Goal: Find specific page/section: Find specific page/section

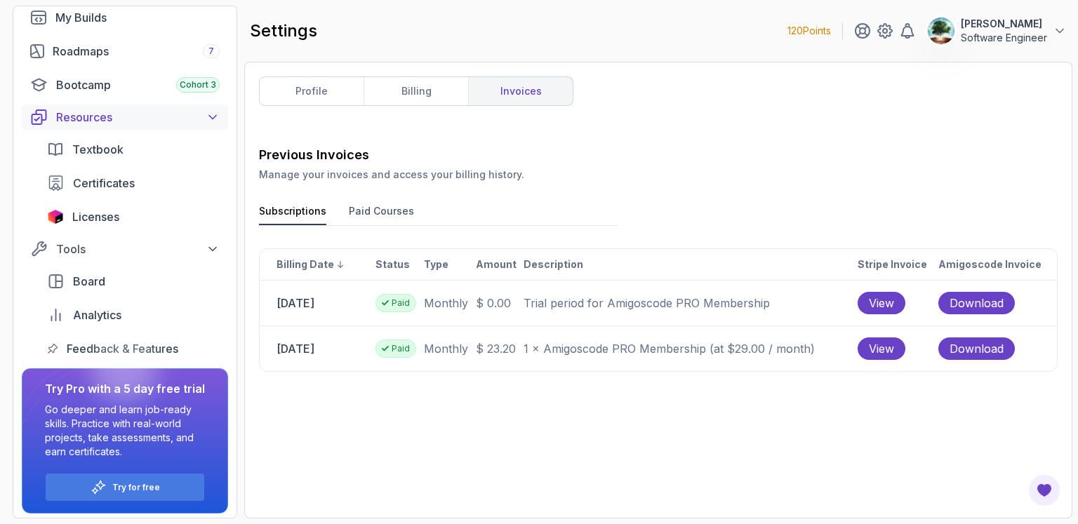
scroll to position [145, 0]
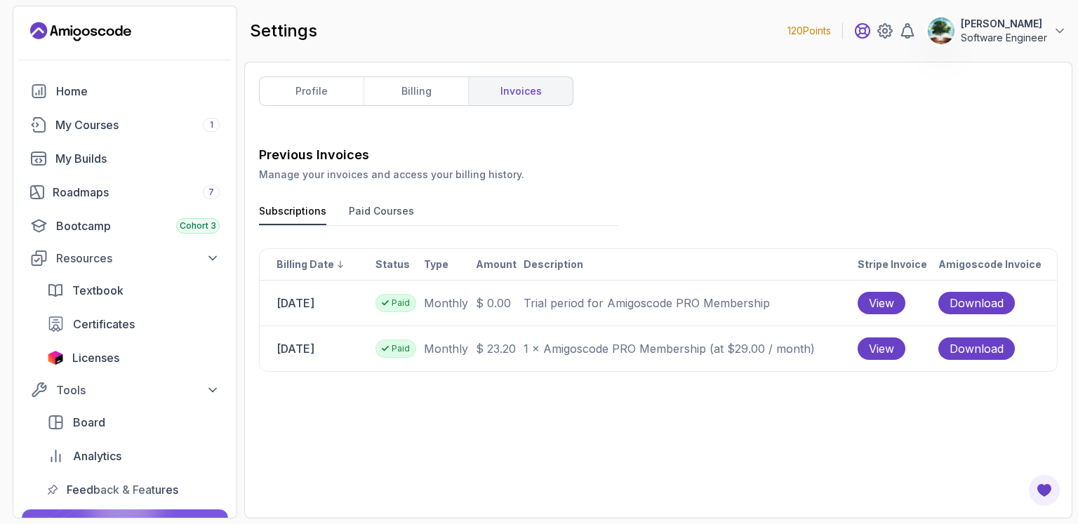
click at [861, 31] on icon at bounding box center [863, 31] width 14 height 14
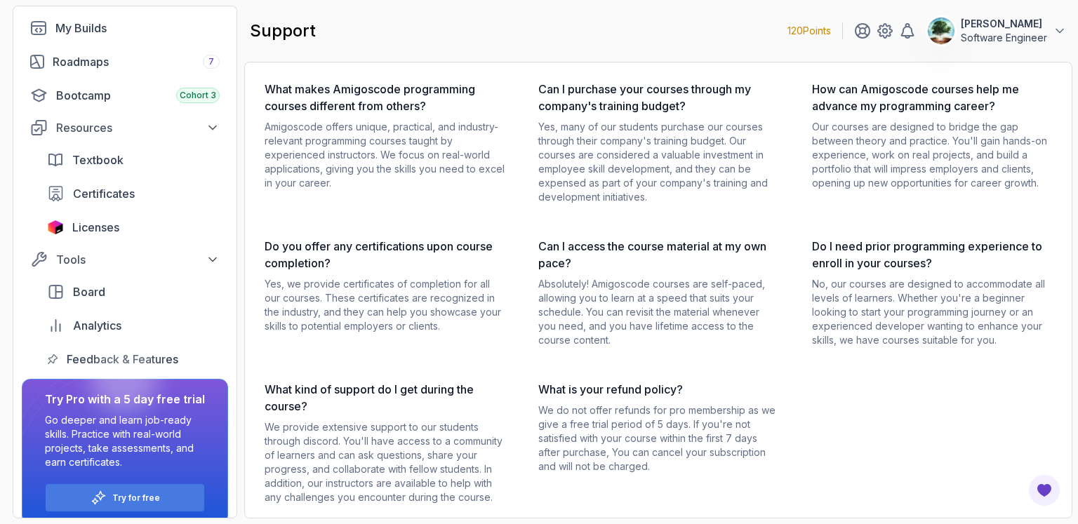
scroll to position [145, 0]
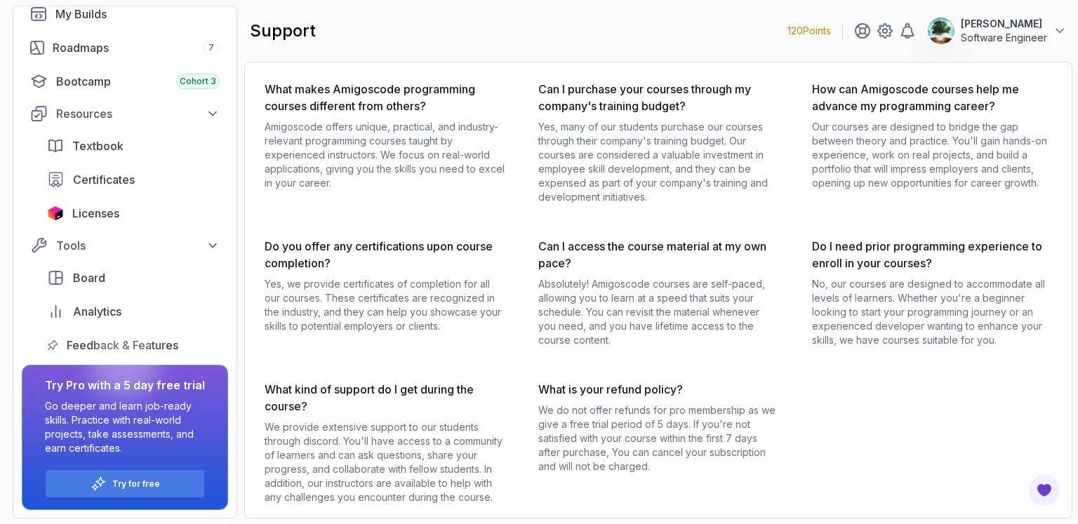
click at [123, 340] on div at bounding box center [124, 365] width 67 height 67
click at [115, 314] on span "Analytics" at bounding box center [97, 311] width 48 height 17
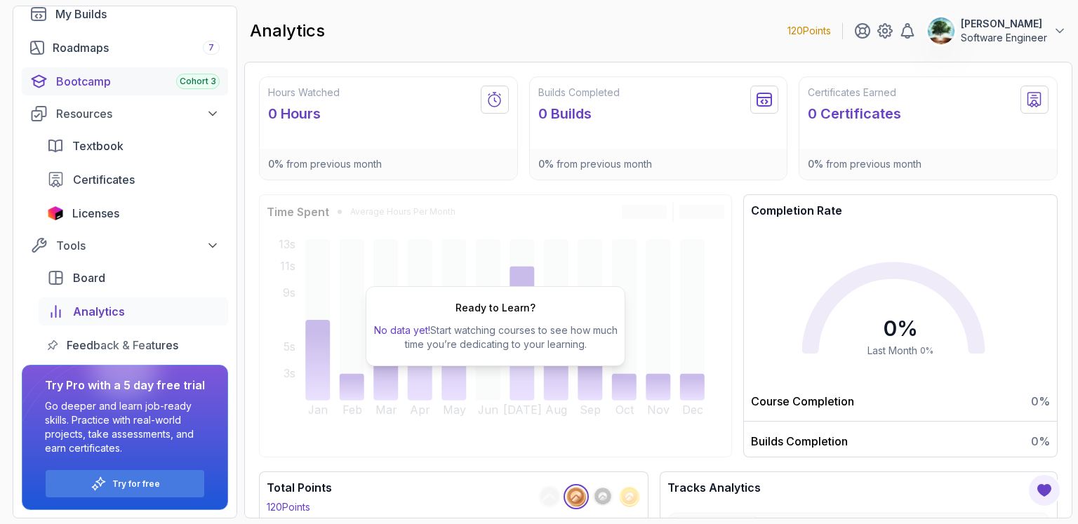
click at [204, 78] on span "Cohort 3" at bounding box center [198, 81] width 36 height 11
